Goal: Information Seeking & Learning: Learn about a topic

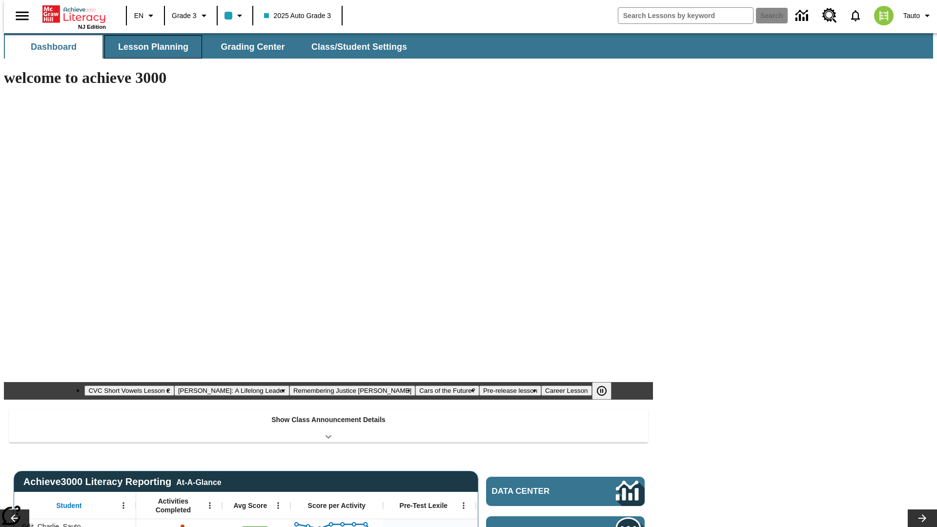
click at [149, 47] on span "Lesson Planning" at bounding box center [153, 46] width 70 height 11
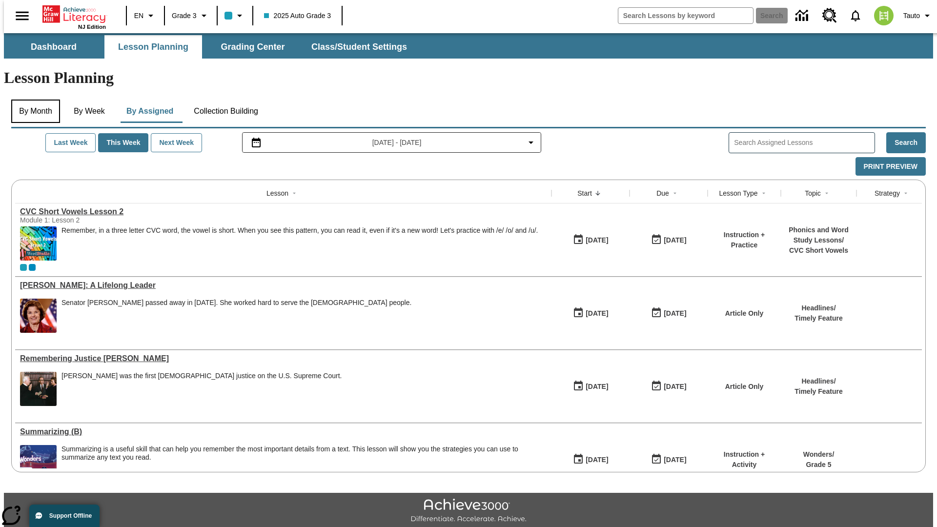
click at [33, 100] on button "By Month" at bounding box center [35, 111] width 49 height 23
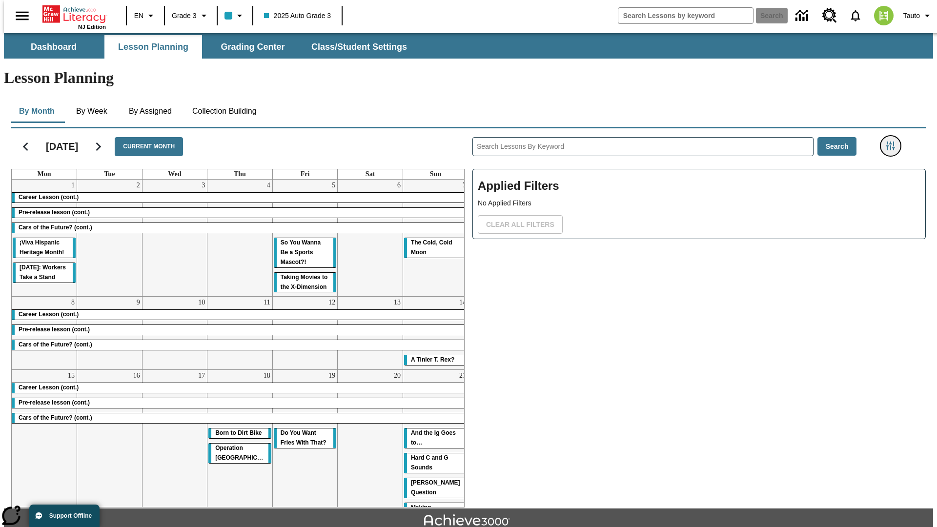
click at [893, 141] on icon "Filters Side menu" at bounding box center [890, 145] width 9 height 9
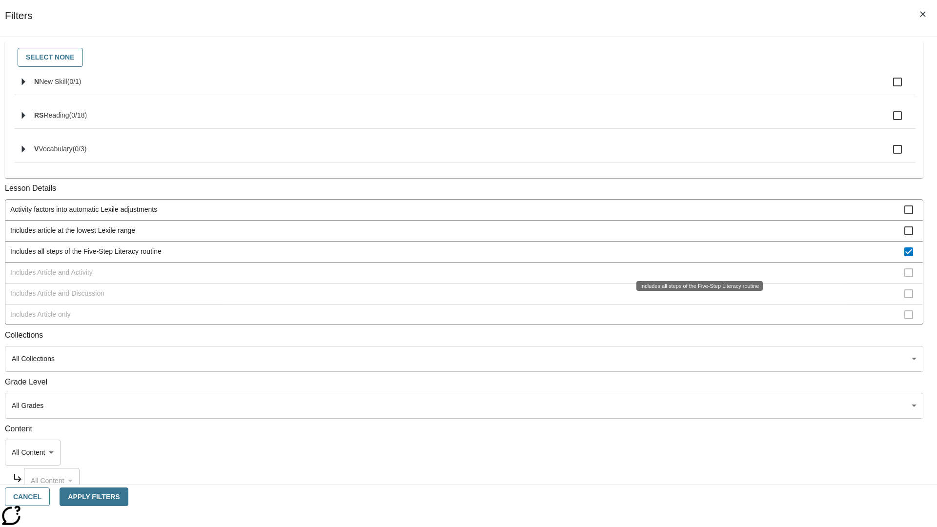
click at [696, 257] on span "Includes all steps of the Five-Step Literacy routine" at bounding box center [457, 251] width 894 height 10
checkbox input "false"
click at [696, 278] on span "Includes Article and Activity" at bounding box center [457, 272] width 894 height 10
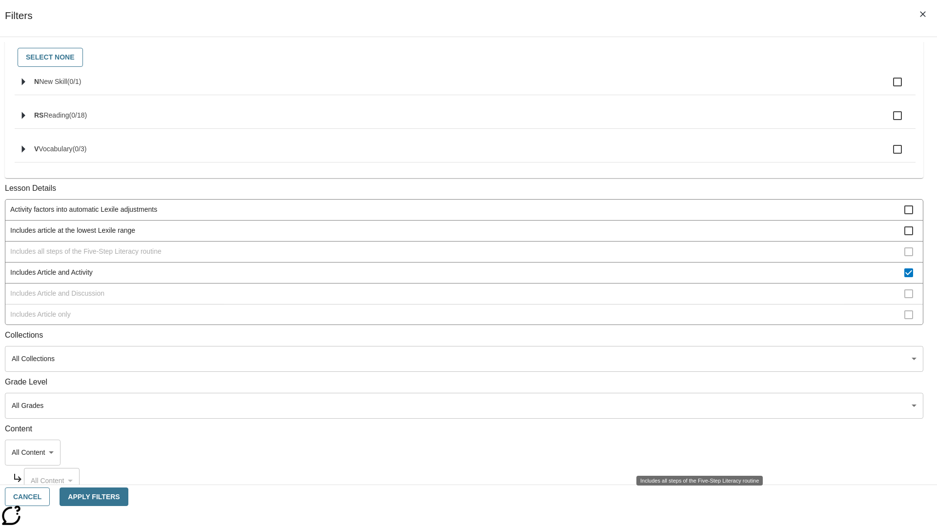
scroll to position [188, 0]
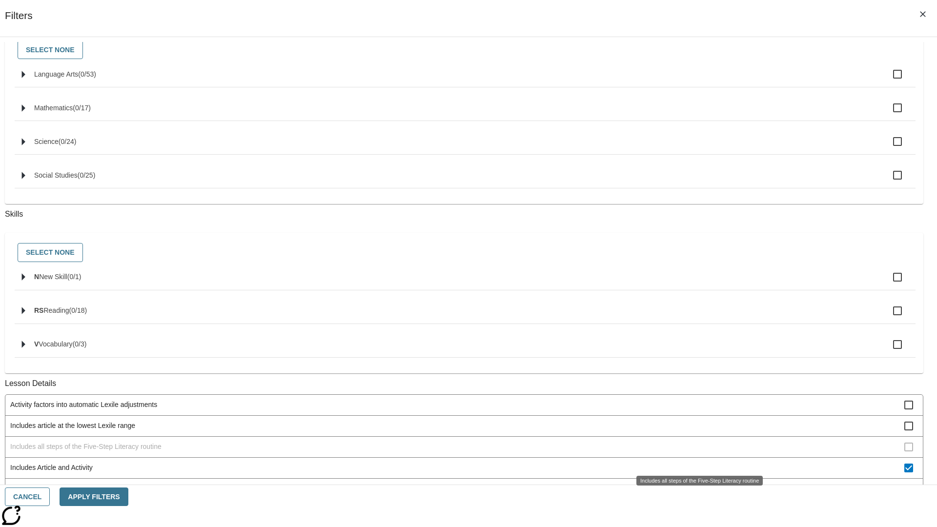
click at [696, 462] on span "Includes Article and Activity" at bounding box center [457, 467] width 894 height 10
checkbox input "false"
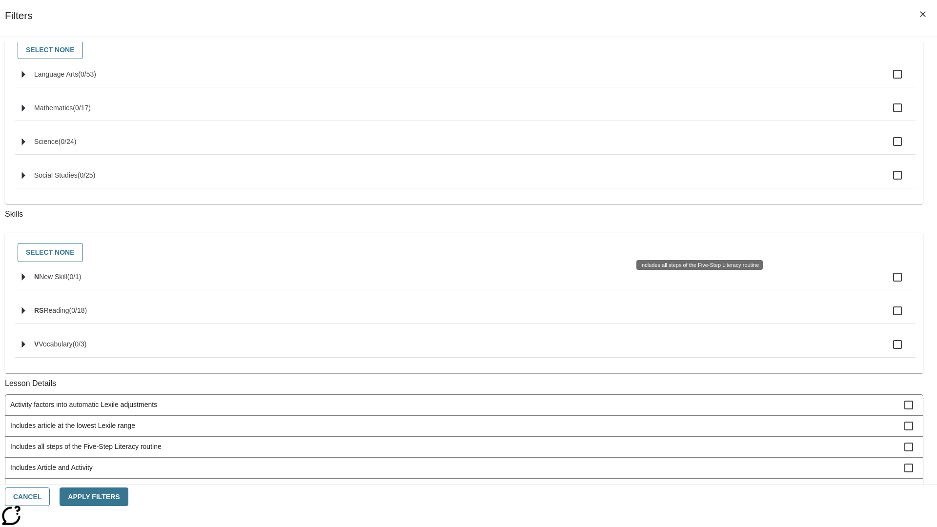
scroll to position [393, 0]
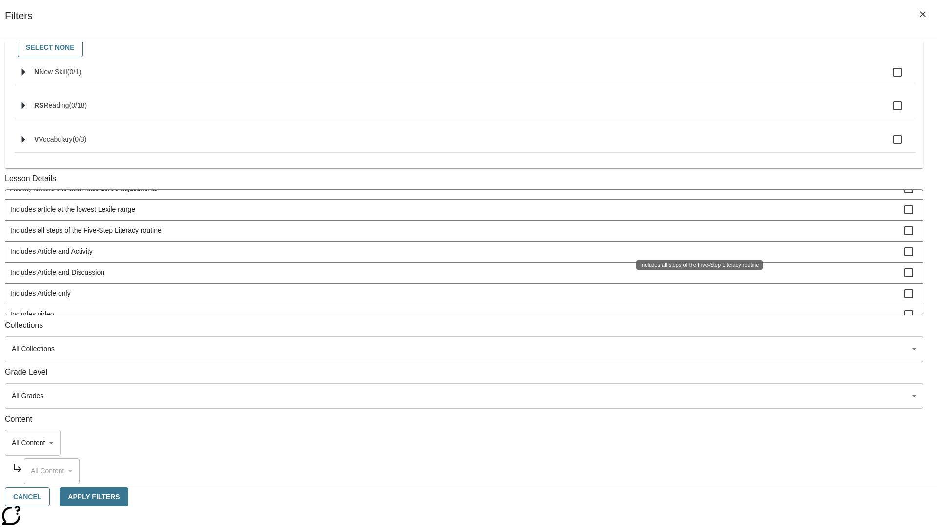
click at [696, 278] on span "Includes Article and Discussion" at bounding box center [457, 272] width 894 height 10
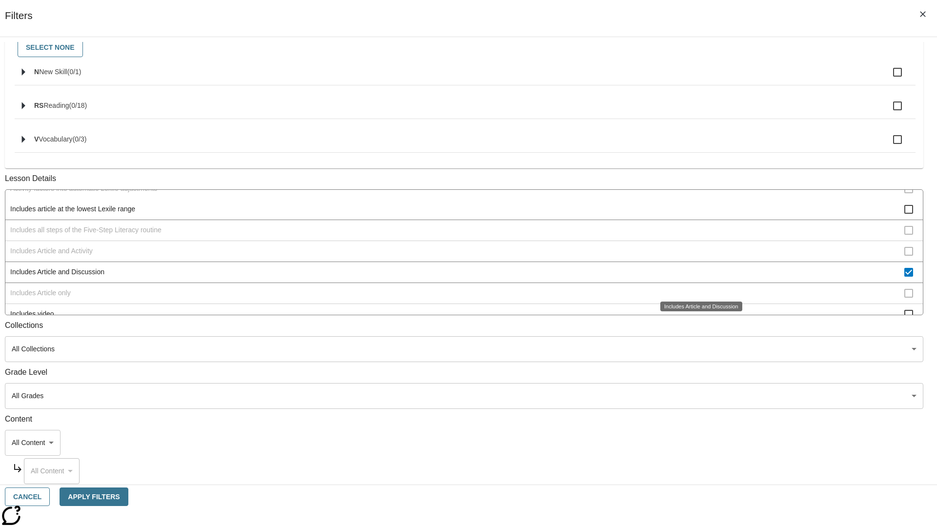
click at [696, 277] on span "Includes Article and Discussion" at bounding box center [457, 272] width 894 height 10
checkbox input "false"
click at [696, 299] on span "Includes Article only" at bounding box center [457, 293] width 894 height 10
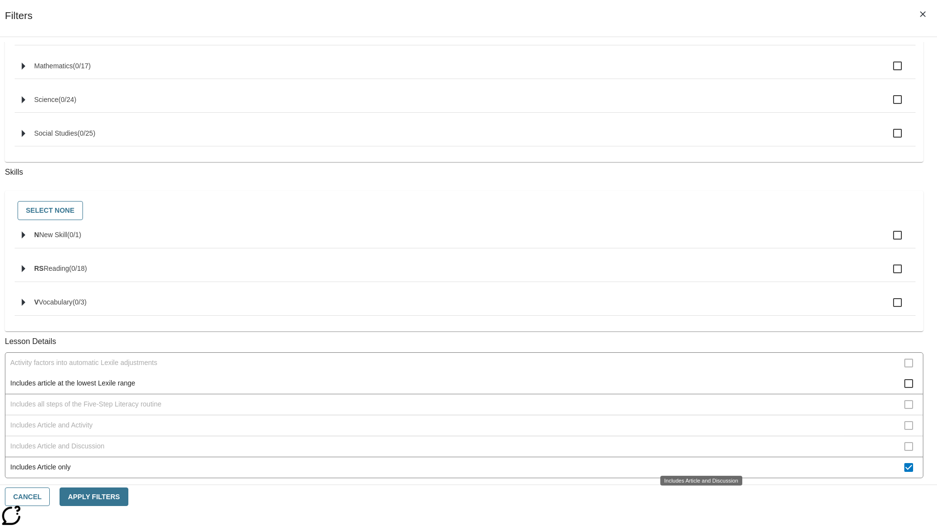
click at [696, 462] on span "Includes Article only" at bounding box center [457, 467] width 894 height 10
checkbox input "false"
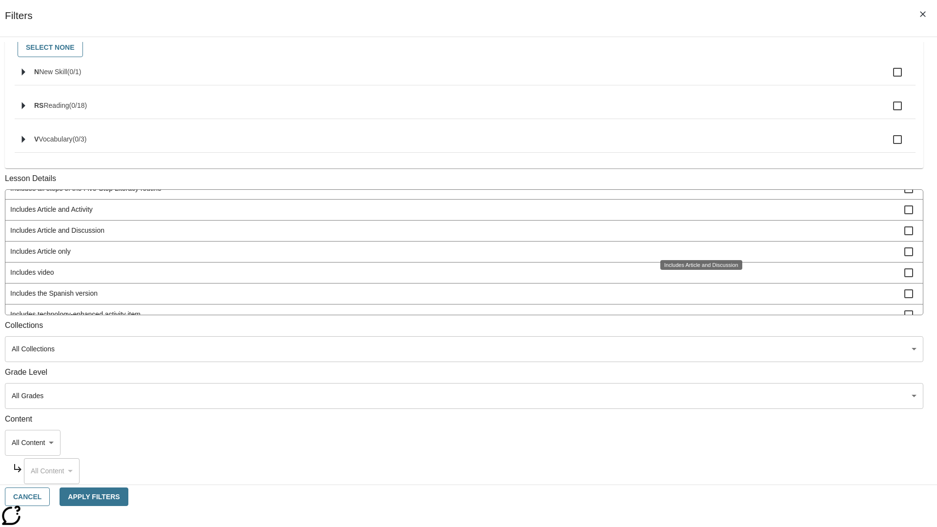
click at [696, 320] on span "Includes technology-enhanced activity item" at bounding box center [457, 314] width 894 height 10
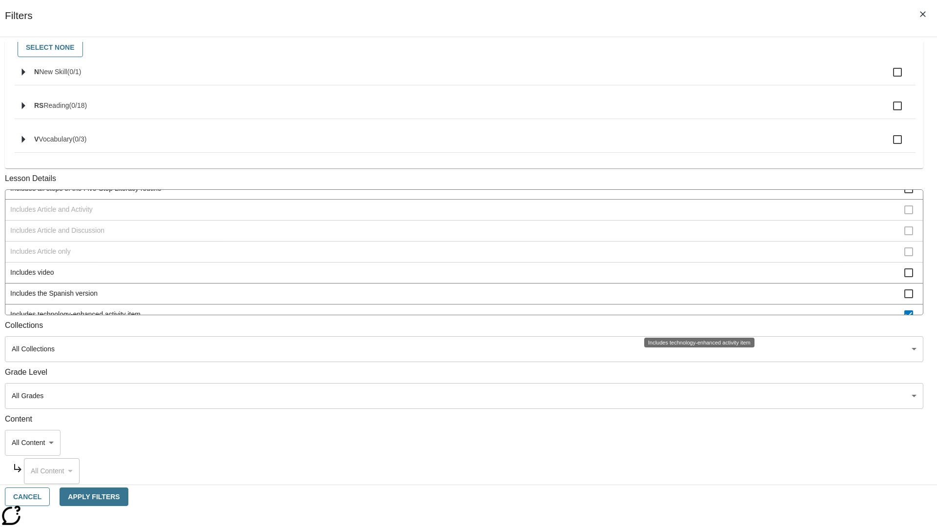
scroll to position [60, 0]
click at [696, 313] on span "Includes technology-enhanced activity item" at bounding box center [457, 308] width 894 height 10
checkbox input "false"
click at [696, 324] on span "Includes Instruction and Activity" at bounding box center [457, 329] width 894 height 10
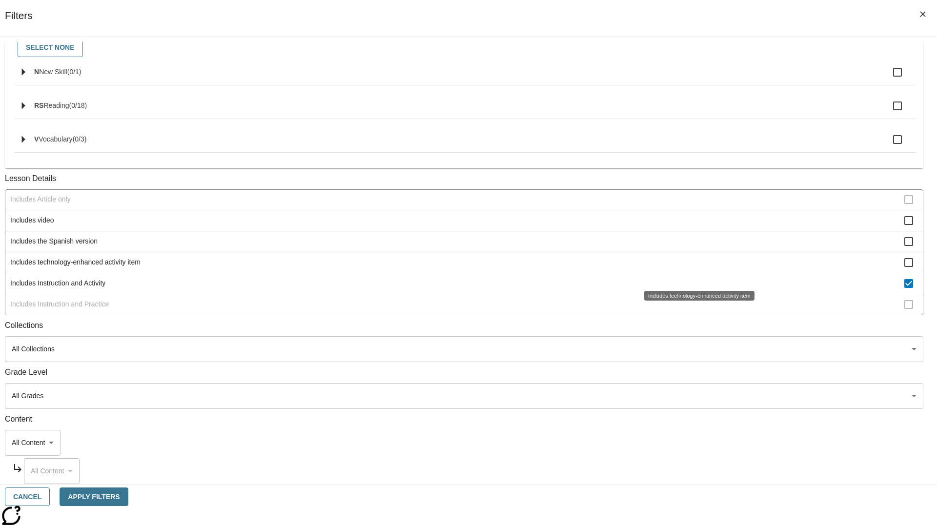
click at [696, 288] on span "Includes Instruction and Activity" at bounding box center [457, 283] width 894 height 10
checkbox input "false"
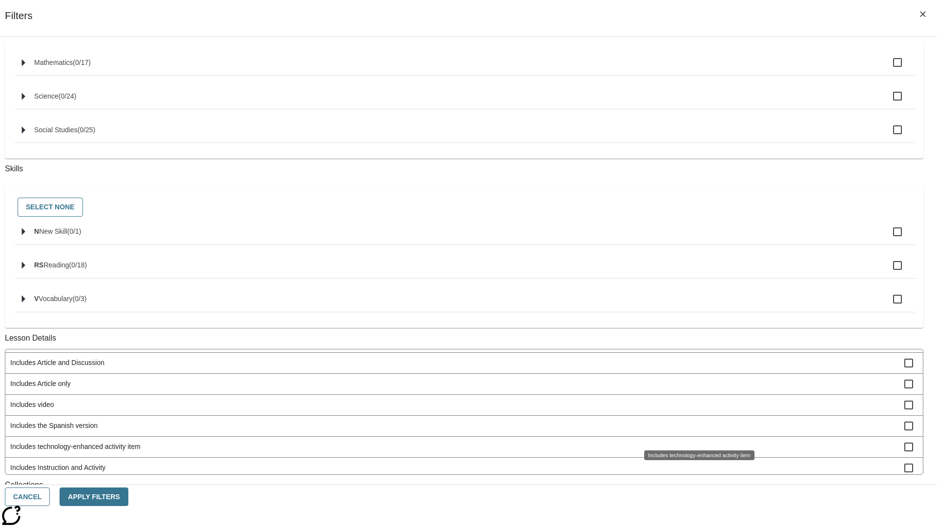
click at [696, 483] on span "Includes Instruction and Practice" at bounding box center [457, 488] width 894 height 10
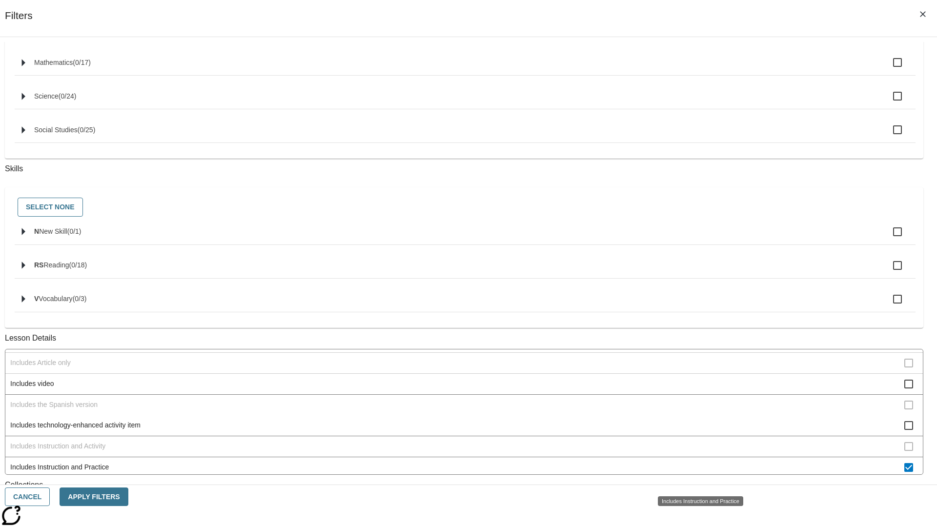
click at [696, 472] on span "Includes Instruction and Practice" at bounding box center [457, 467] width 894 height 10
checkbox input "false"
click at [696, 263] on span "Activity factors into automatic Lexile adjustments" at bounding box center [457, 258] width 894 height 10
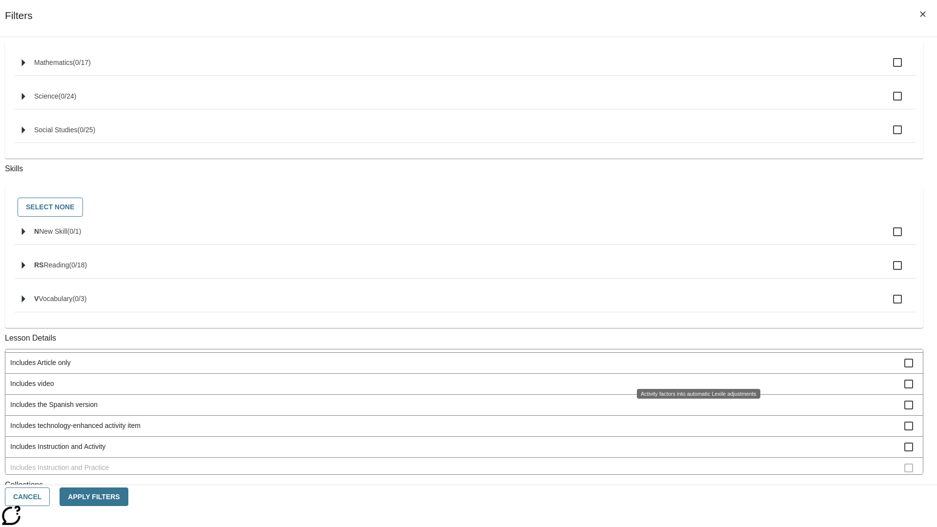
click at [696, 263] on span "Activity factors into automatic Lexile adjustments" at bounding box center [457, 258] width 894 height 10
checkbox input "false"
click at [696, 385] on span "Includes article at the lowest Lexile range" at bounding box center [457, 380] width 894 height 10
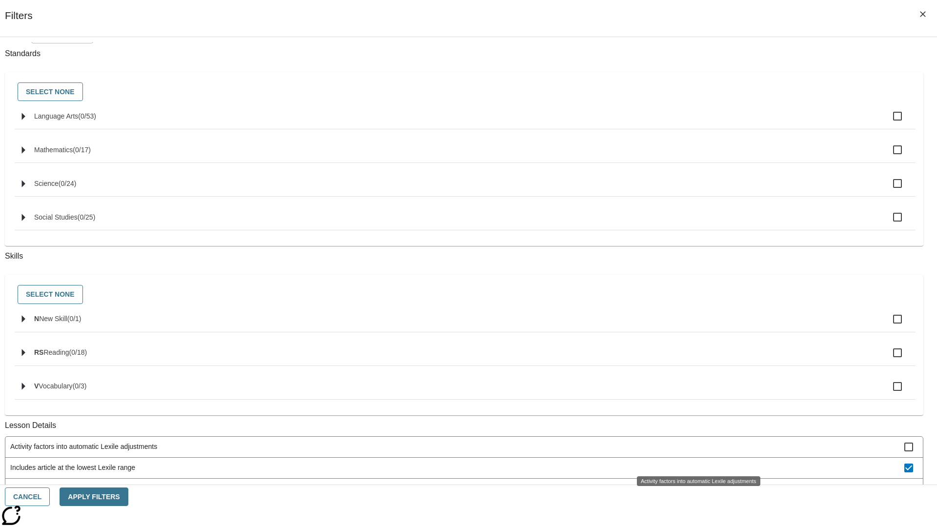
click at [696, 462] on span "Includes article at the lowest Lexile range" at bounding box center [457, 467] width 894 height 10
checkbox input "false"
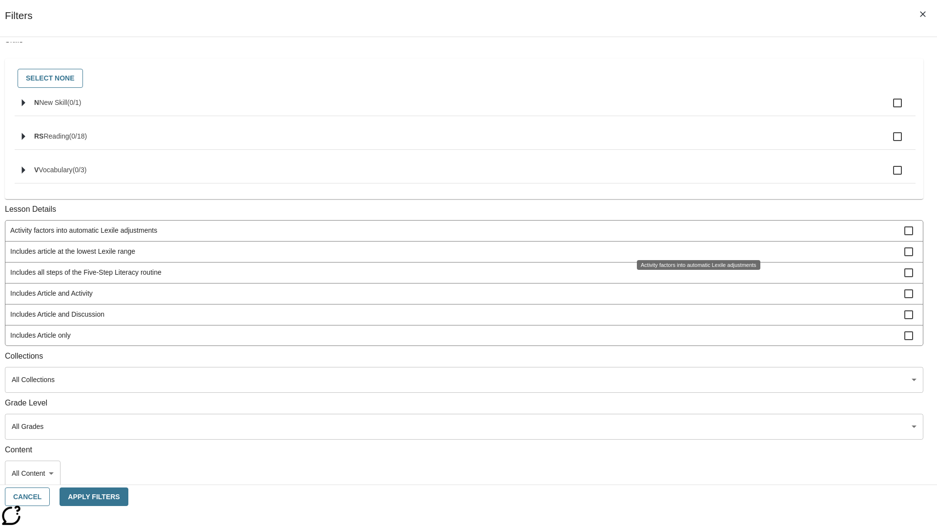
click at [696, 372] on span "Includes the Spanish version" at bounding box center [457, 377] width 894 height 10
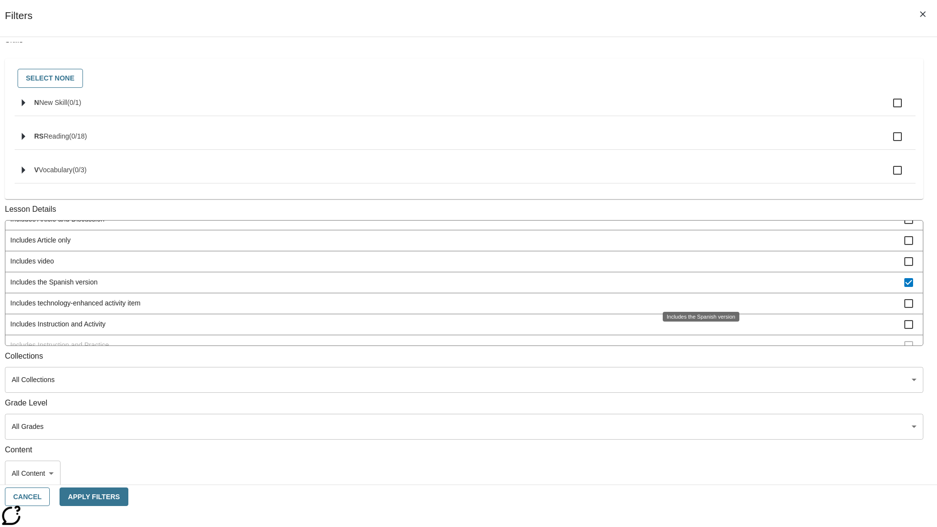
click at [696, 287] on span "Includes the Spanish version" at bounding box center [457, 282] width 894 height 10
checkbox input "false"
